Goal: Task Accomplishment & Management: Complete application form

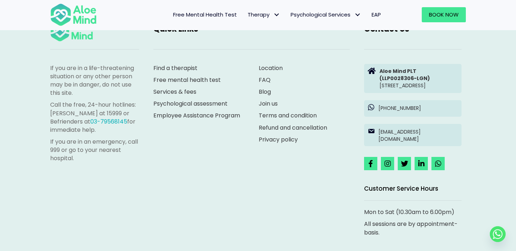
scroll to position [1218, 0]
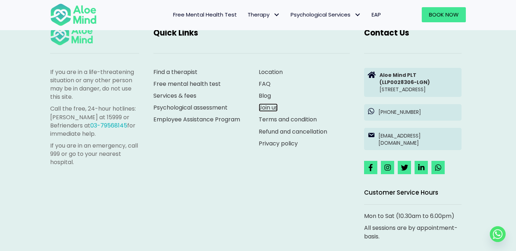
click at [272, 111] on link "Join us" at bounding box center [268, 107] width 19 height 8
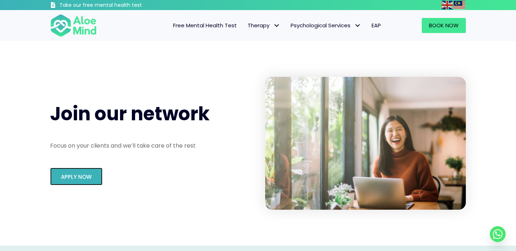
click at [82, 178] on span "Apply Now" at bounding box center [76, 177] width 31 height 8
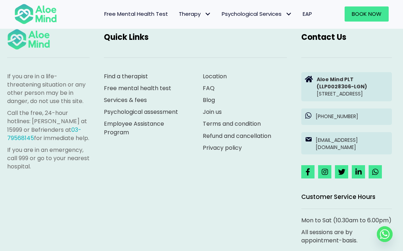
scroll to position [1311, 0]
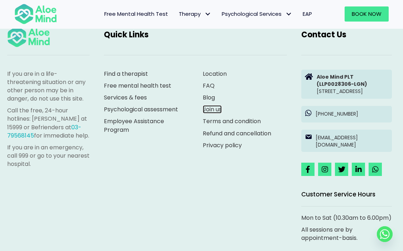
click at [215, 109] on link "Join us" at bounding box center [212, 109] width 19 height 8
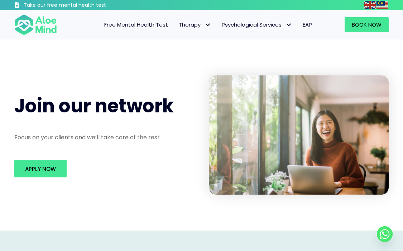
click at [307, 23] on span "EAP" at bounding box center [307, 25] width 9 height 8
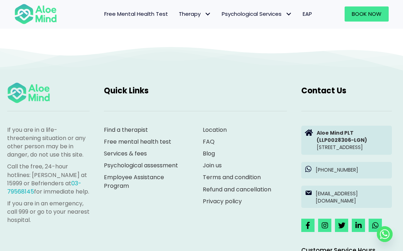
scroll to position [1163, 0]
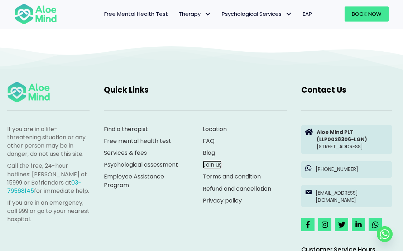
click at [216, 166] on link "Join us" at bounding box center [212, 164] width 19 height 8
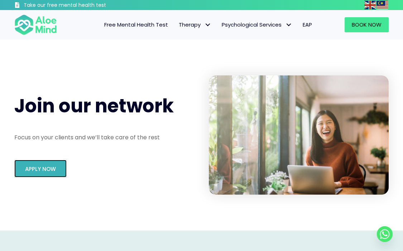
click at [59, 166] on link "Apply Now" at bounding box center [40, 168] width 52 height 18
